Goal: Task Accomplishment & Management: Manage account settings

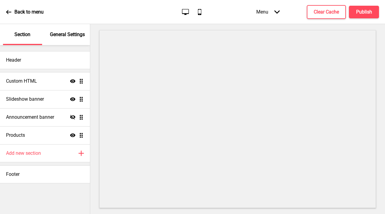
click at [70, 35] on p "General Settings" at bounding box center [67, 34] width 35 height 7
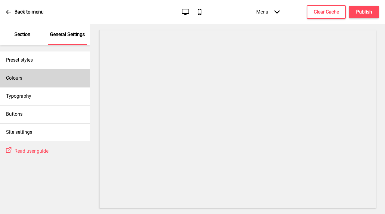
click at [66, 81] on div "Colours" at bounding box center [45, 78] width 90 height 18
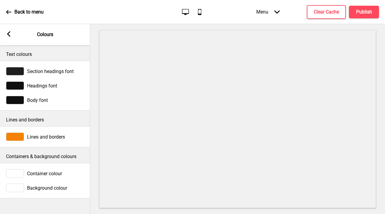
click at [7, 34] on rect at bounding box center [8, 33] width 5 height 5
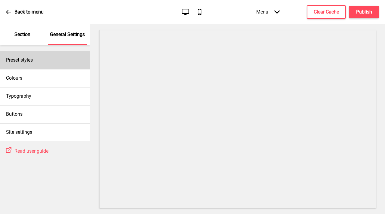
click at [41, 67] on div "Preset styles" at bounding box center [45, 60] width 90 height 18
select select "Custom"
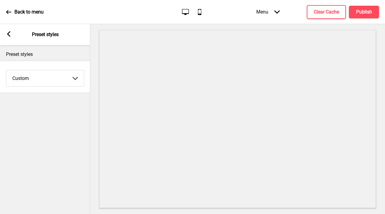
click at [5, 28] on div "Arrow left Preset styles" at bounding box center [45, 34] width 90 height 21
click at [42, 73] on select "Coffee Contrast Dark Earth Marine Minimalist Modern Oddle Pastel Yellow Fruits …" at bounding box center [45, 78] width 78 height 16
click at [11, 36] on rect at bounding box center [8, 33] width 5 height 5
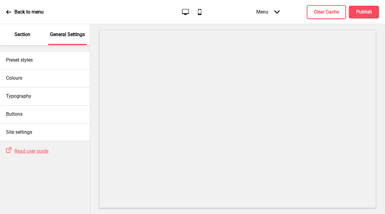
click at [22, 39] on div "Section" at bounding box center [22, 34] width 39 height 21
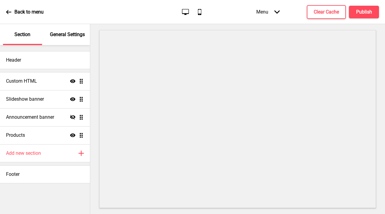
click at [69, 33] on p "General Settings" at bounding box center [67, 34] width 35 height 7
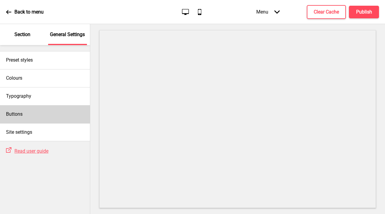
click at [20, 117] on h4 "Buttons" at bounding box center [14, 114] width 17 height 7
select select "pill"
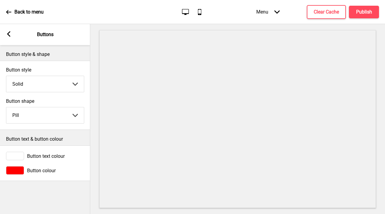
click at [20, 170] on div at bounding box center [15, 170] width 18 height 8
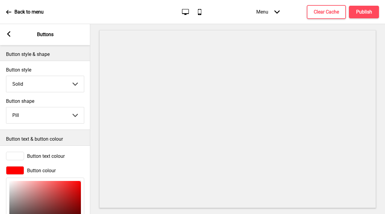
scroll to position [76, 0]
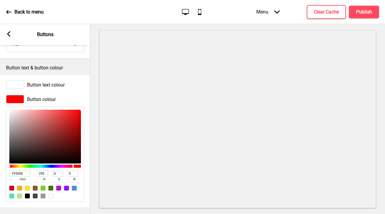
click at [15, 177] on span "hex" at bounding box center [22, 180] width 26 height 6
click at [18, 171] on input "FF0000" at bounding box center [19, 174] width 21 height 6
click at [141, 19] on div "Back to menu Desktop Mobile Menu Arrow down Product Page Store Information Chec…" at bounding box center [192, 12] width 385 height 24
